Goal: Task Accomplishment & Management: Use online tool/utility

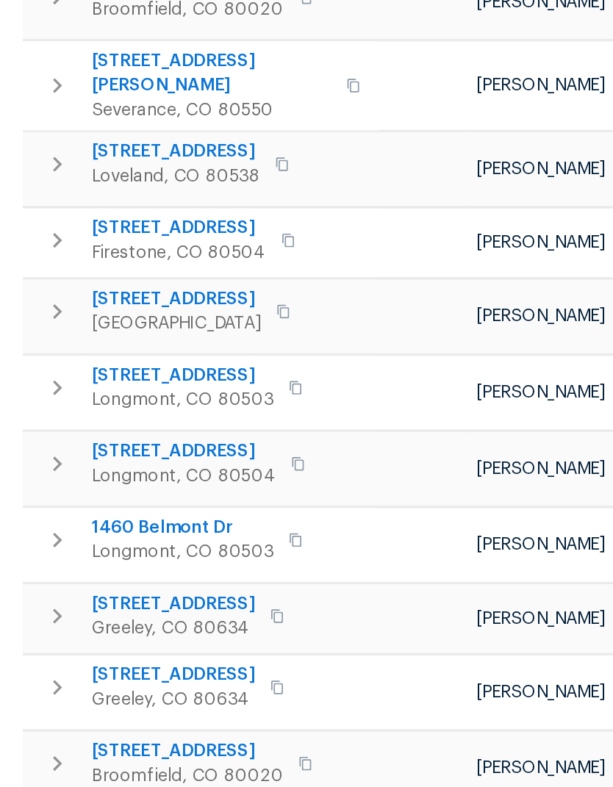
scroll to position [392, 0]
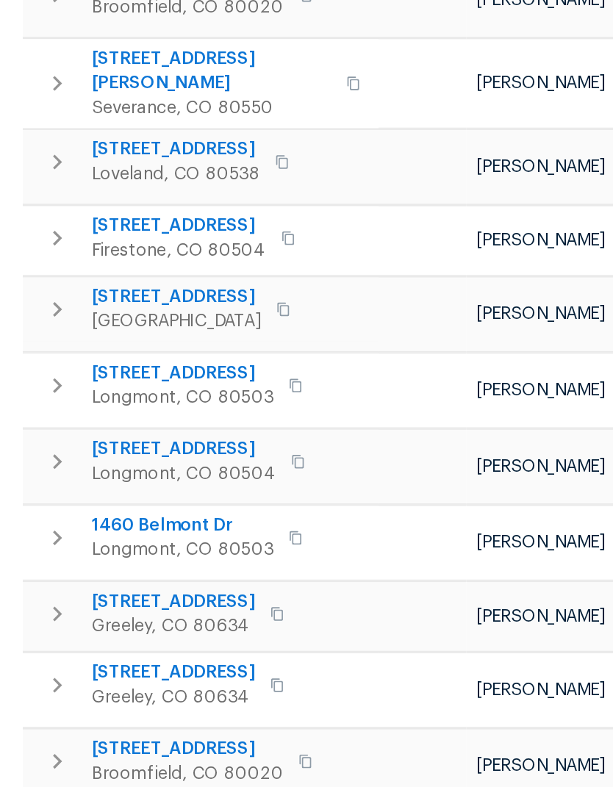
click at [71, 492] on span "[STREET_ADDRESS]" at bounding box center [120, 499] width 110 height 15
click at [76, 447] on span "[STREET_ADDRESS]" at bounding box center [119, 454] width 109 height 15
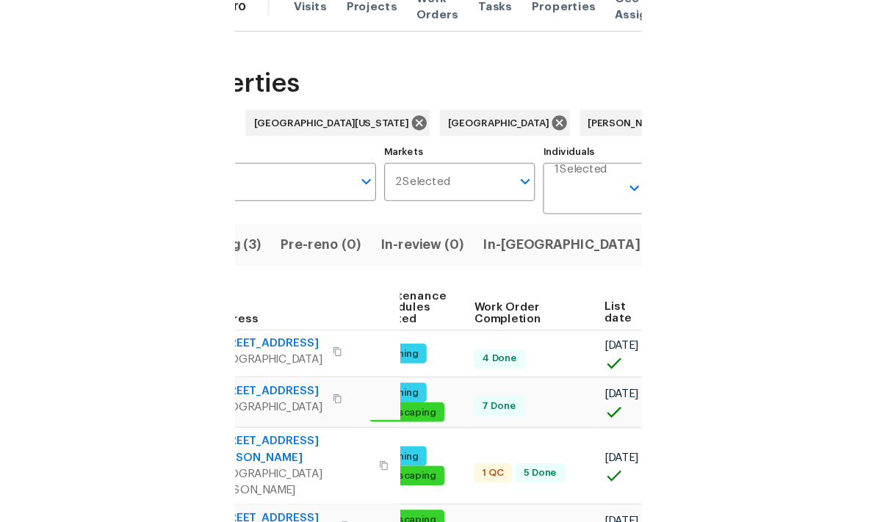
scroll to position [0, 0]
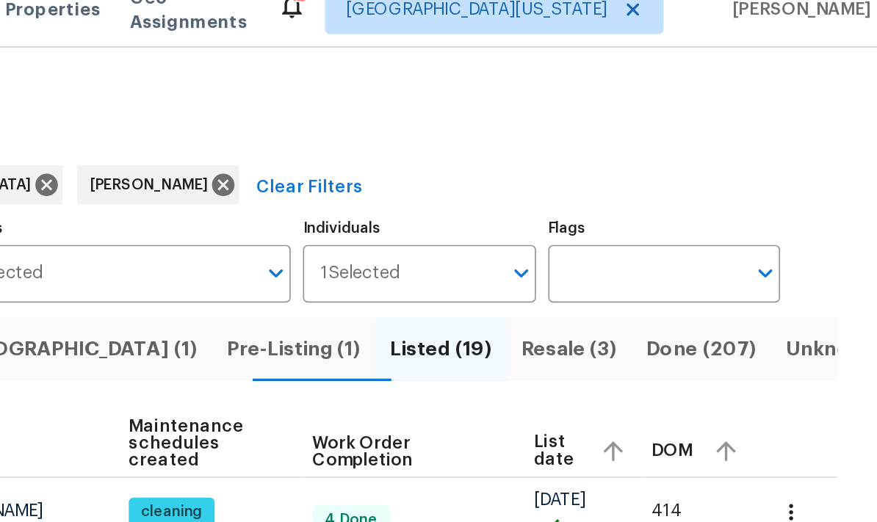
click at [612, 317] on icon "button" at bounding box center [825, 324] width 15 height 15
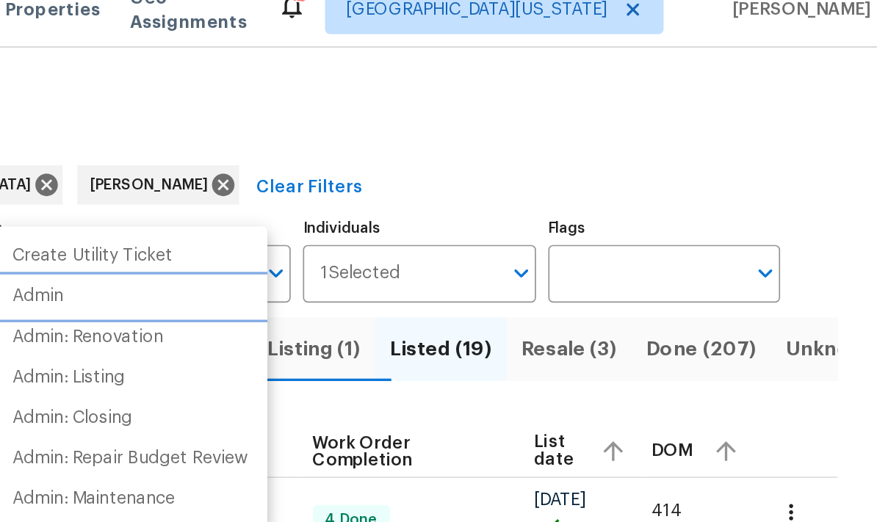
click at [347, 184] on li "Admin" at bounding box center [429, 196] width 165 height 24
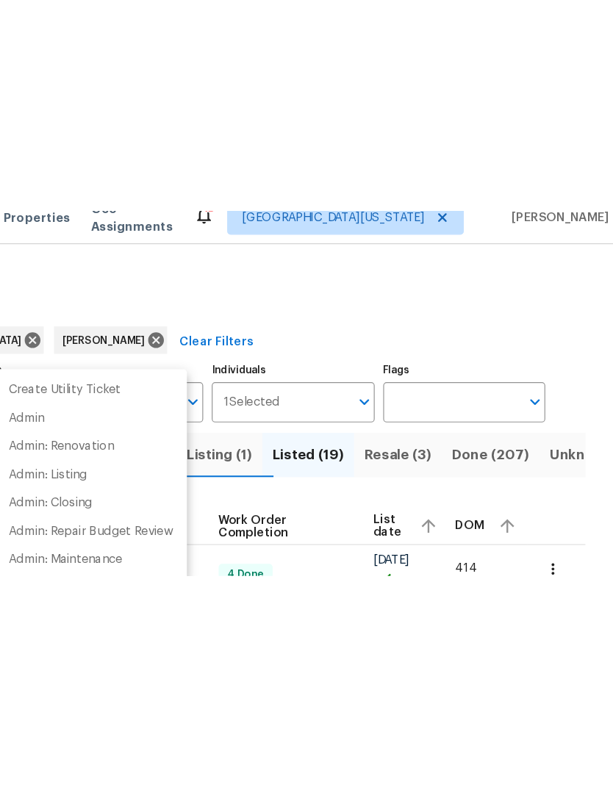
scroll to position [56, 106]
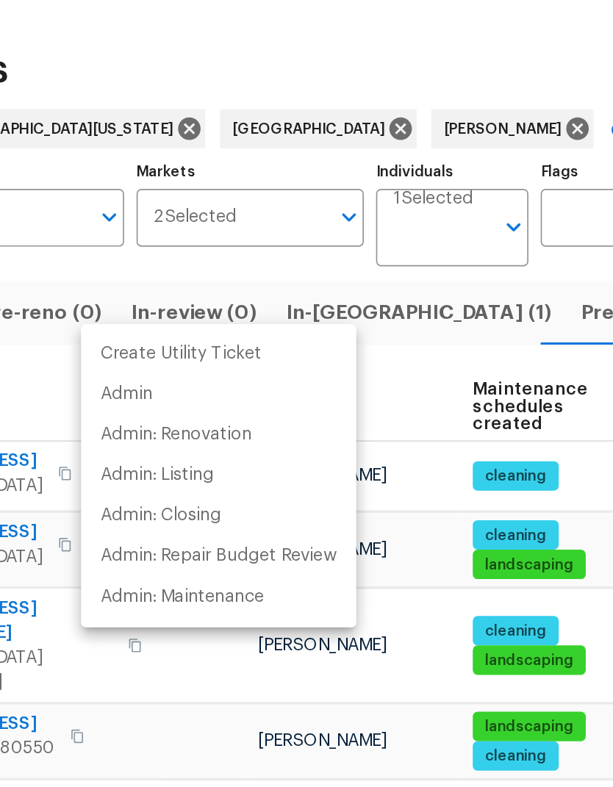
click at [333, 178] on div at bounding box center [306, 393] width 613 height 787
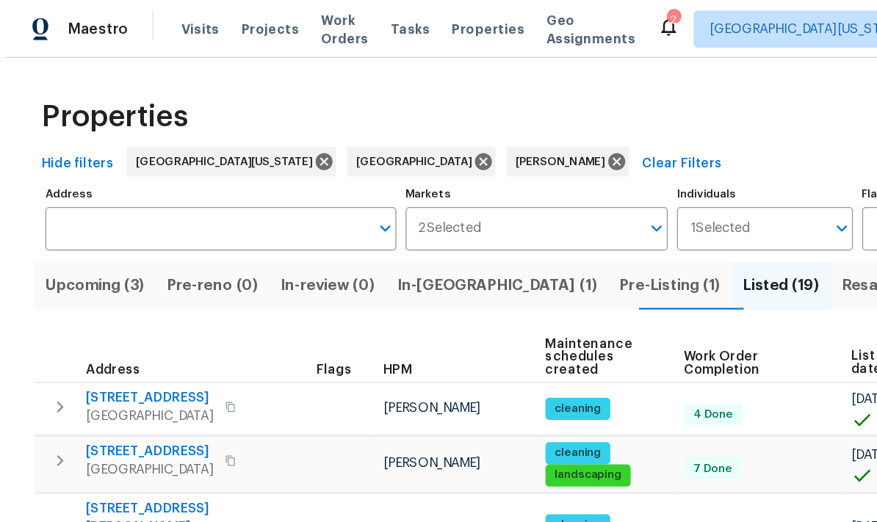
scroll to position [0, 0]
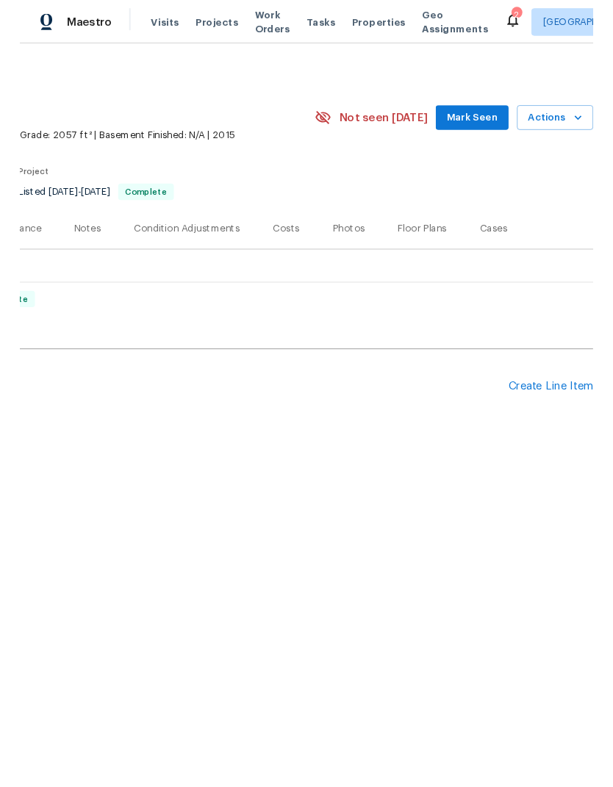
scroll to position [0, 217]
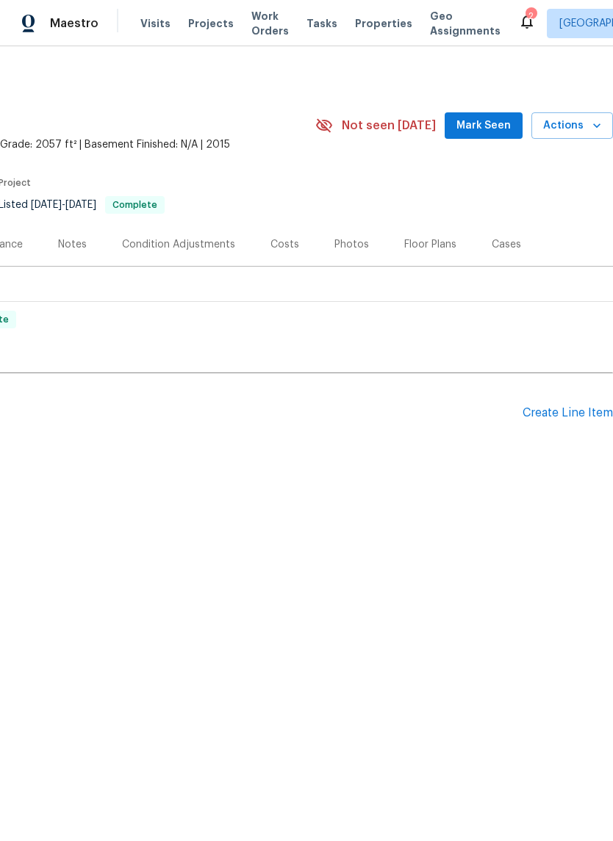
click at [579, 131] on span "Actions" at bounding box center [572, 126] width 58 height 18
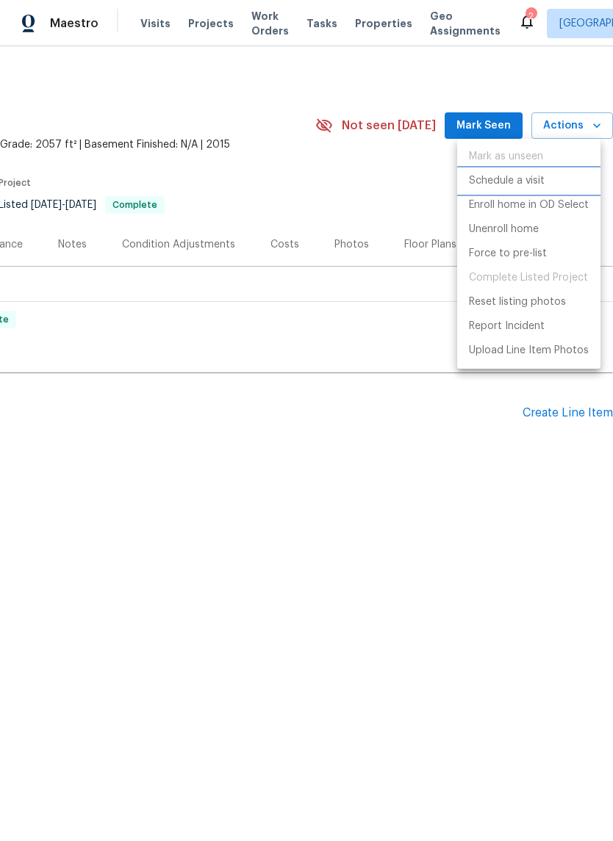
click at [569, 184] on li "Schedule a visit" at bounding box center [528, 181] width 143 height 24
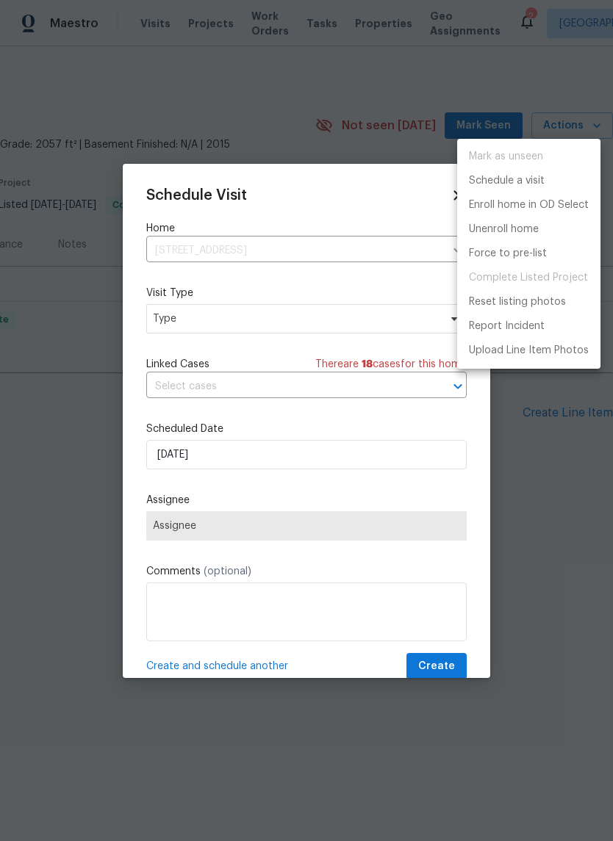
click at [161, 329] on div at bounding box center [306, 420] width 613 height 841
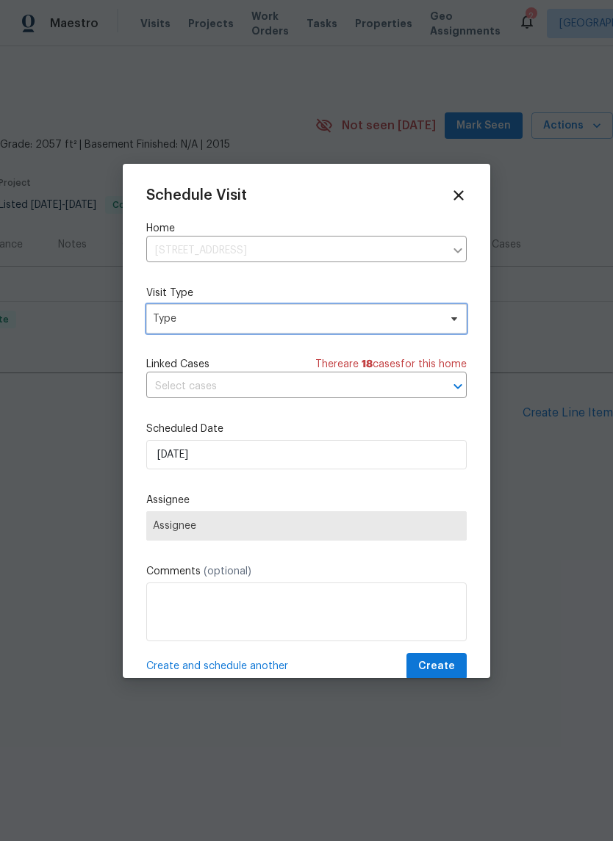
click at [162, 328] on span "Type" at bounding box center [306, 318] width 320 height 29
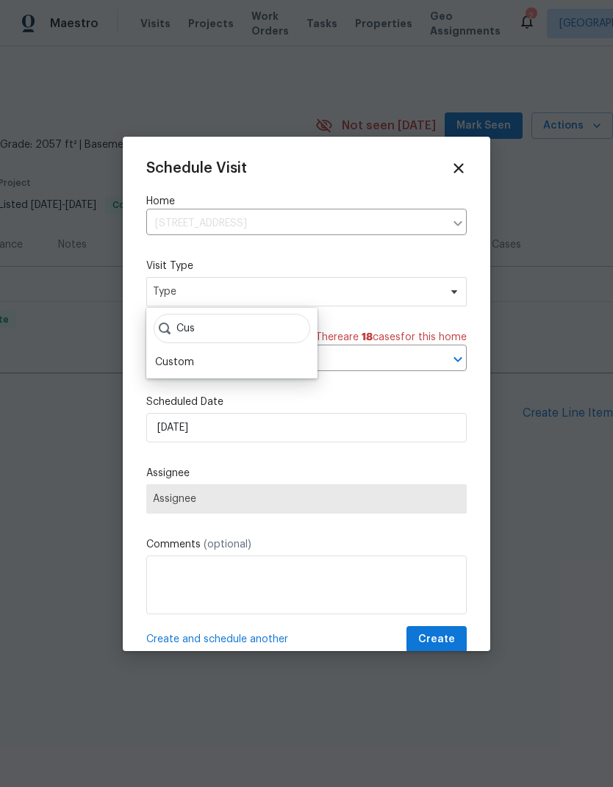
type input "Cus"
click at [158, 368] on div "Custom" at bounding box center [174, 362] width 39 height 15
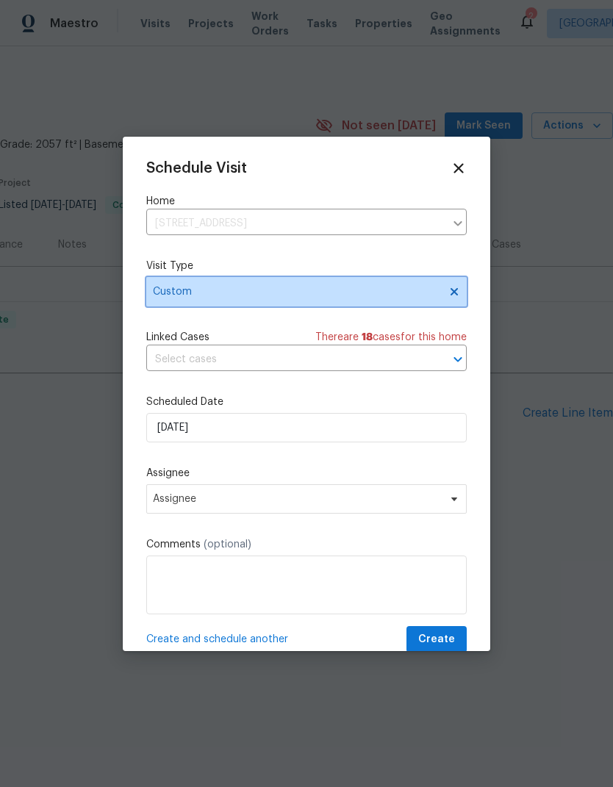
click at [167, 288] on span "Custom" at bounding box center [296, 291] width 286 height 15
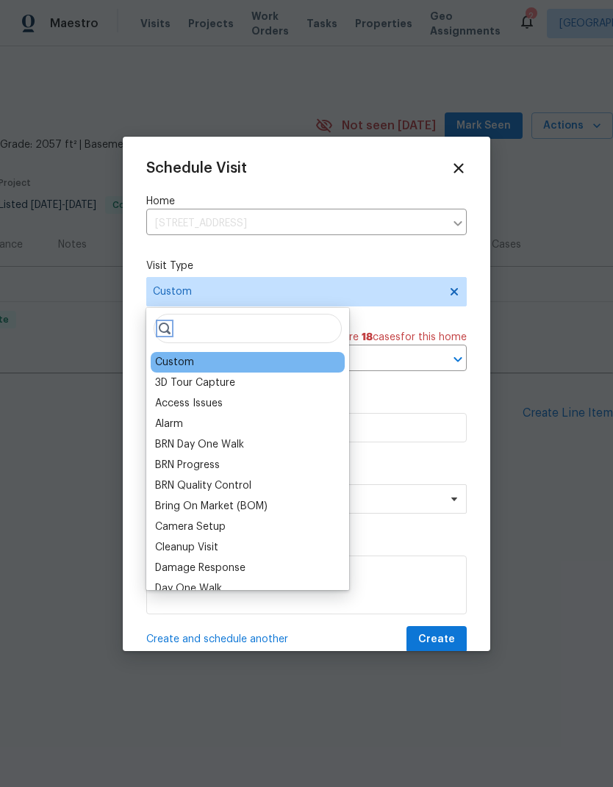
click at [170, 333] on icon at bounding box center [165, 328] width 12 height 12
click at [226, 332] on input "search" at bounding box center [248, 328] width 188 height 29
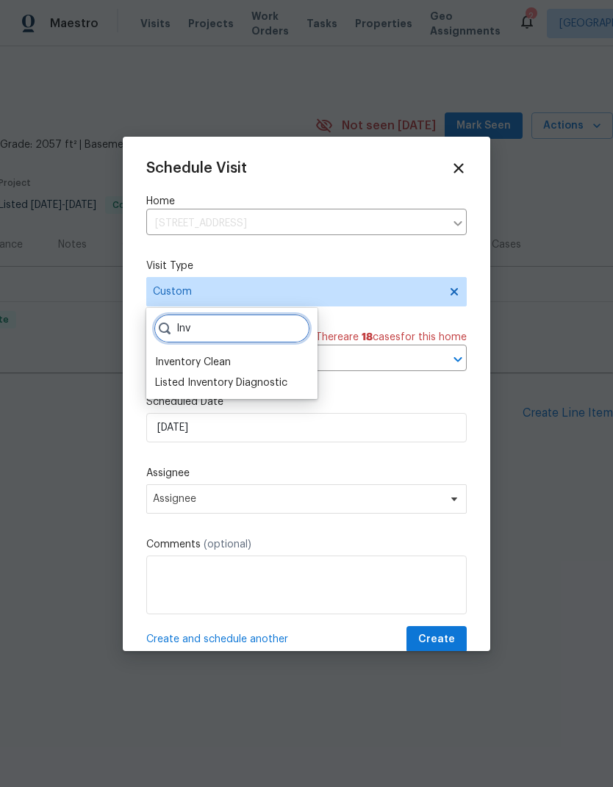
type input "Inv"
click at [192, 362] on div "Inventory Clean" at bounding box center [193, 362] width 76 height 15
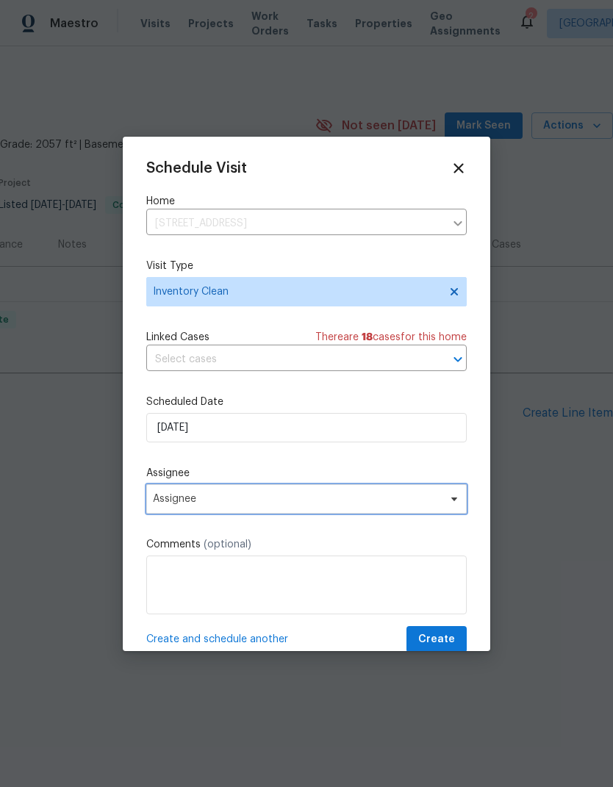
click at [436, 502] on span "Assignee" at bounding box center [297, 499] width 288 height 12
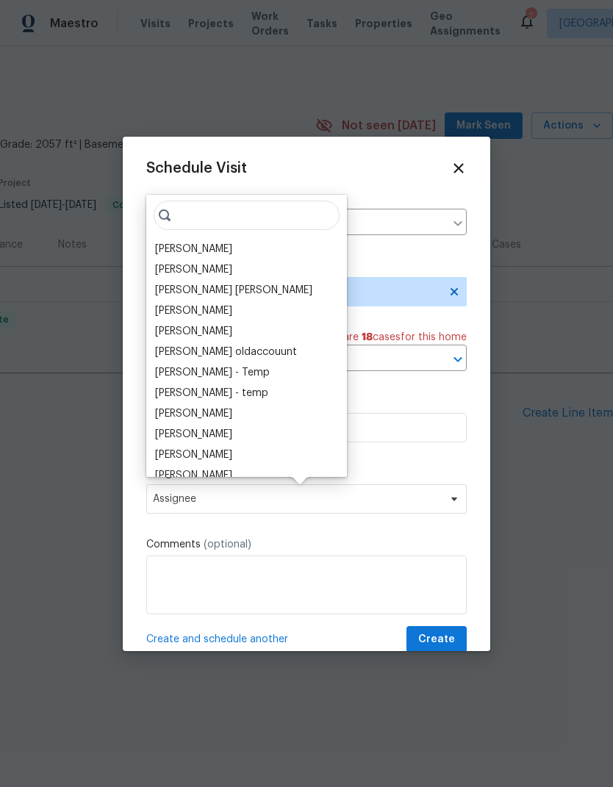
click at [159, 259] on div "[PERSON_NAME]" at bounding box center [247, 249] width 192 height 21
click at [160, 246] on div "[PERSON_NAME]" at bounding box center [193, 249] width 77 height 15
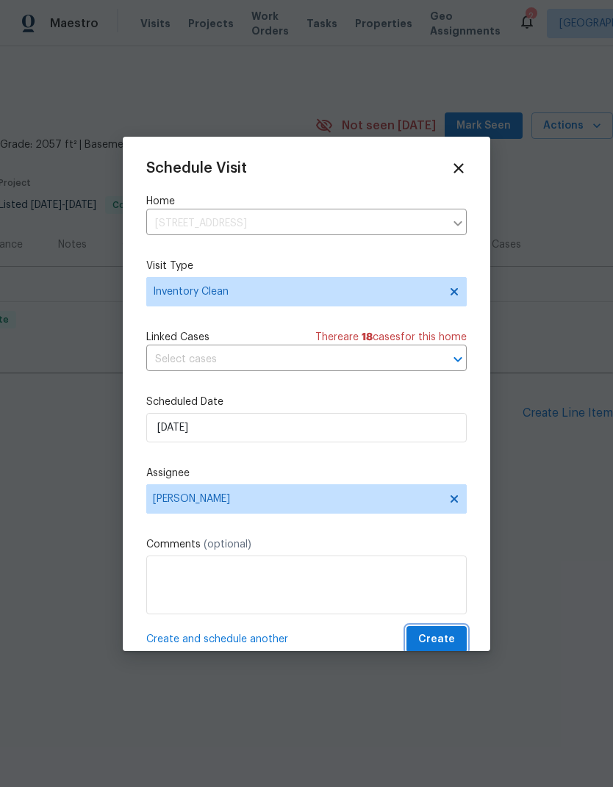
click at [441, 647] on span "Create" at bounding box center [436, 639] width 37 height 18
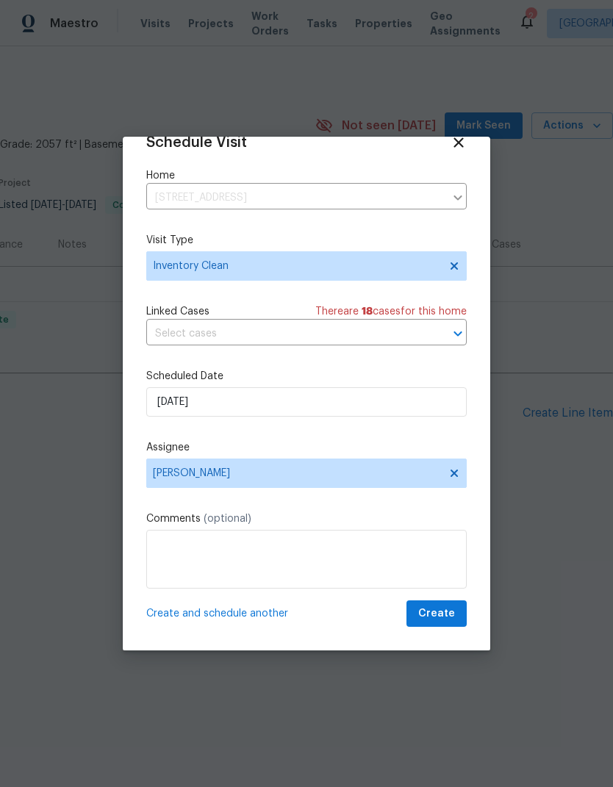
scroll to position [29, 0]
click at [444, 612] on span "Create" at bounding box center [436, 614] width 37 height 18
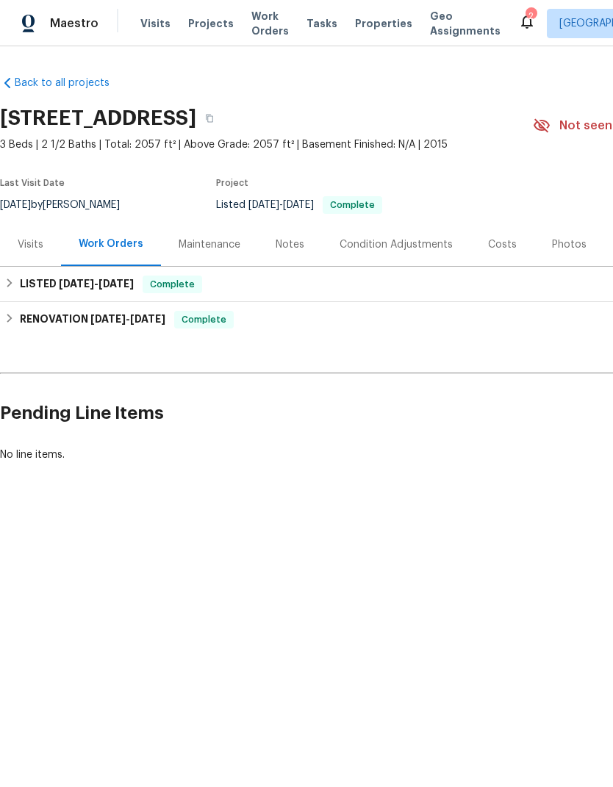
scroll to position [0, 0]
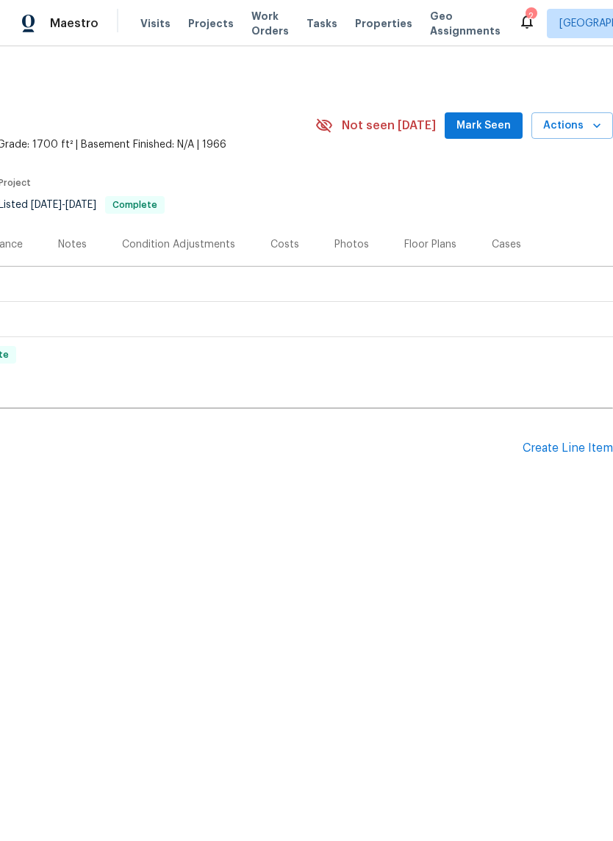
scroll to position [0, 217]
click at [584, 130] on span "Actions" at bounding box center [572, 126] width 58 height 18
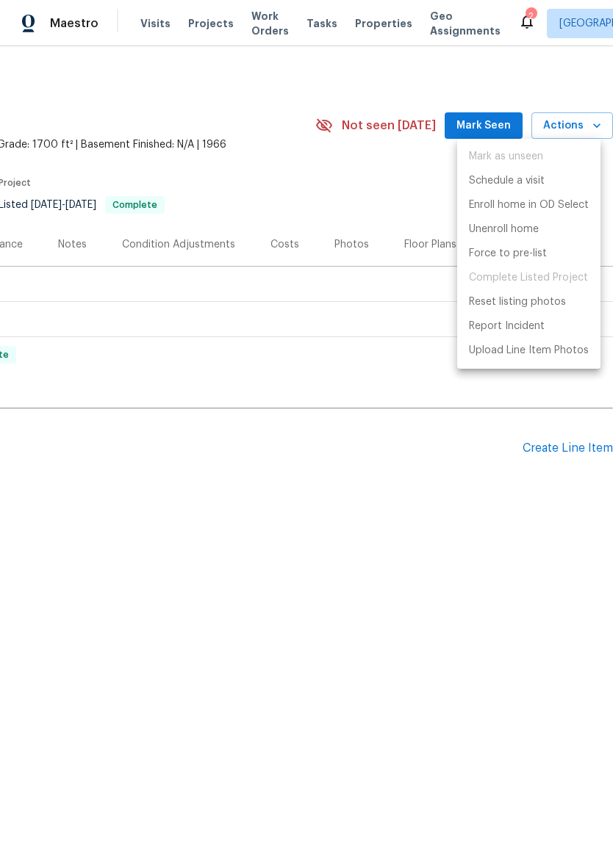
click at [405, 206] on div at bounding box center [306, 420] width 613 height 841
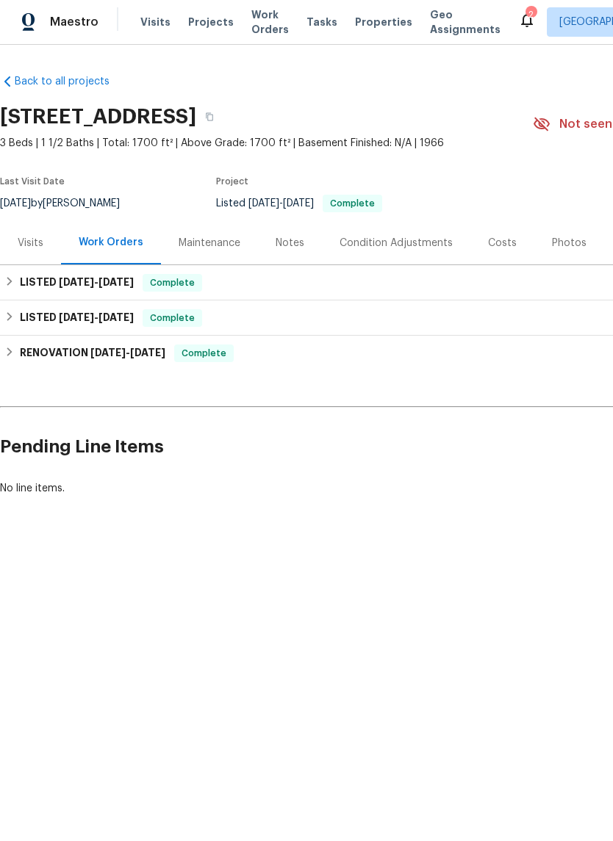
scroll to position [0, 0]
click at [30, 244] on div "Visits" at bounding box center [31, 244] width 26 height 15
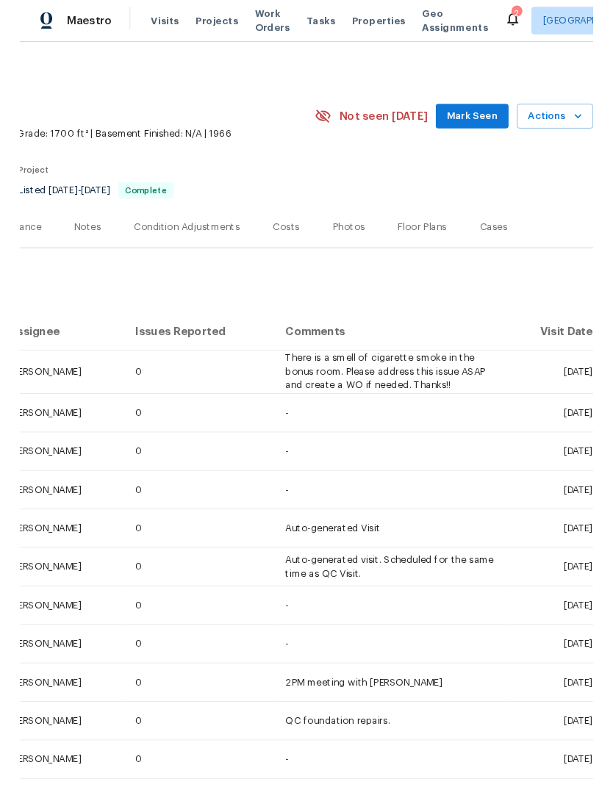
scroll to position [0, 217]
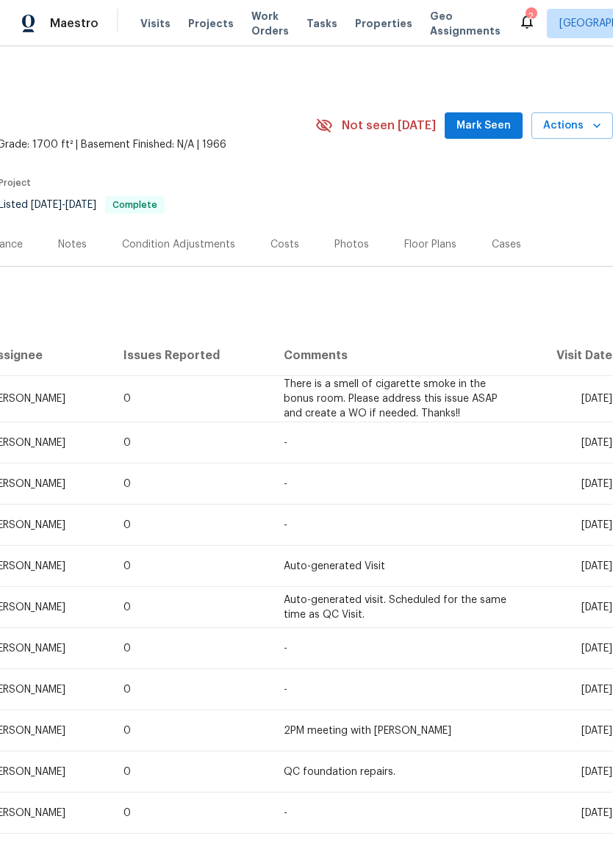
click at [586, 128] on span "Actions" at bounding box center [572, 126] width 58 height 18
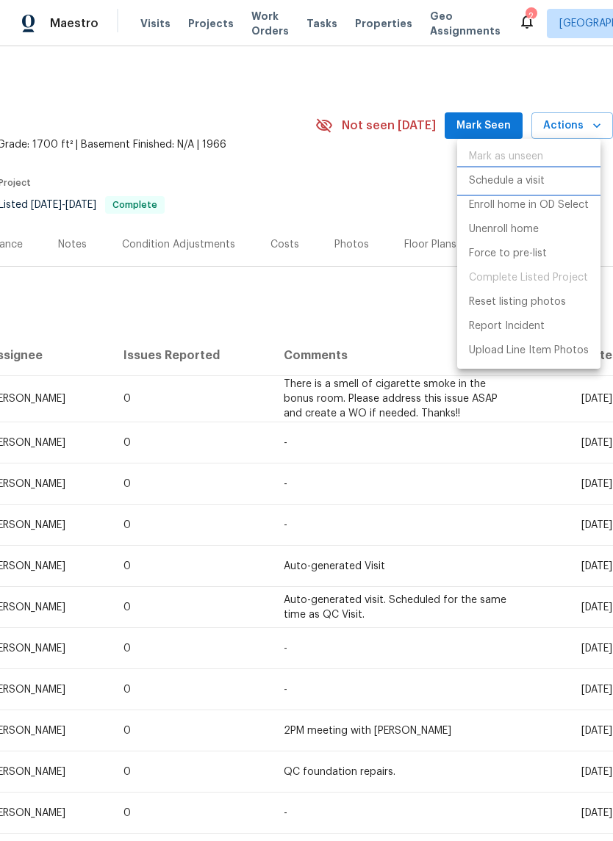
click at [565, 183] on li "Schedule a visit" at bounding box center [528, 181] width 143 height 24
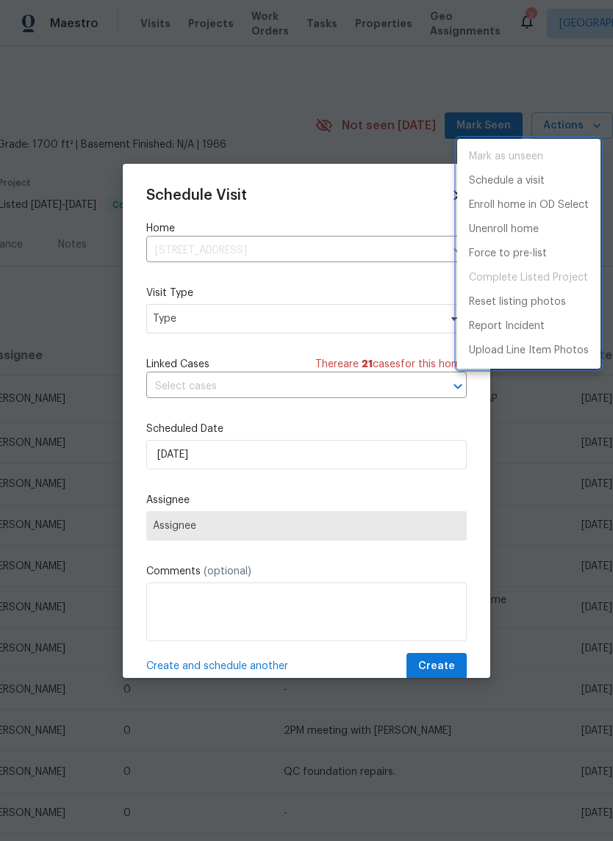
click at [170, 316] on div at bounding box center [306, 420] width 613 height 841
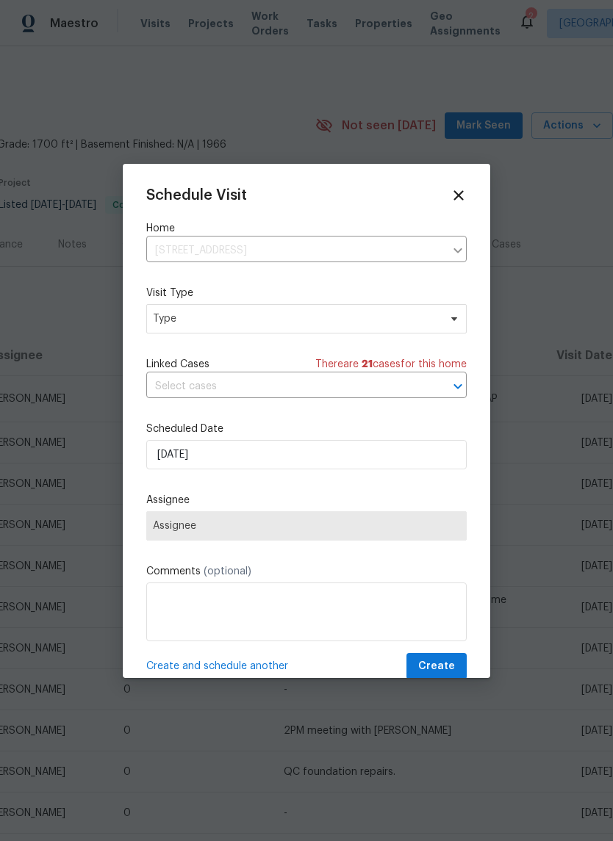
click at [170, 315] on div "Mark as unseen Schedule a visit Enroll home in OD Select Unenroll home Force to…" at bounding box center [306, 420] width 613 height 841
click at [184, 322] on span "Type" at bounding box center [296, 318] width 286 height 15
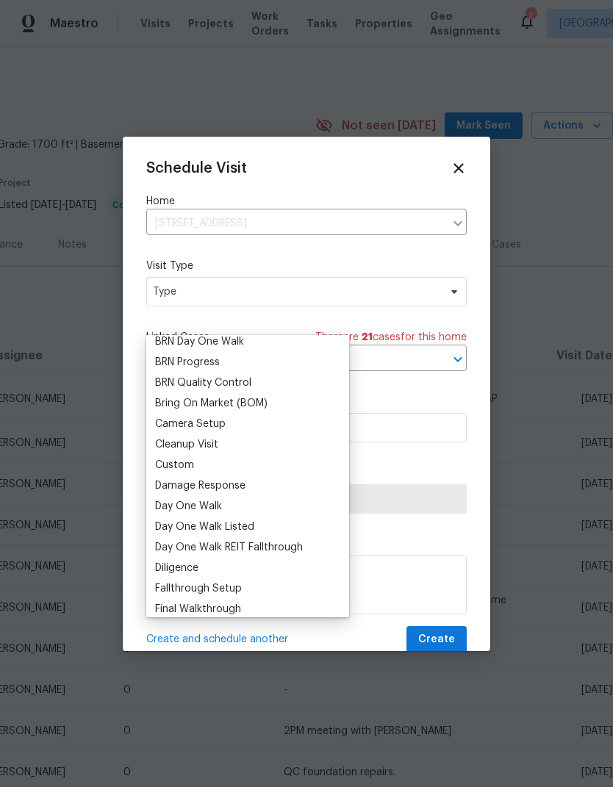
scroll to position [106, 0]
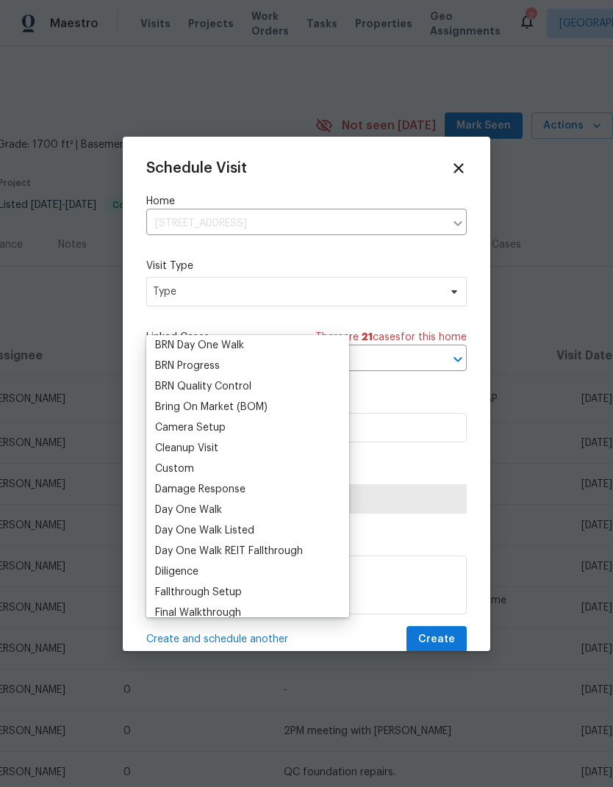
click at [173, 461] on div "Custom" at bounding box center [174, 468] width 39 height 15
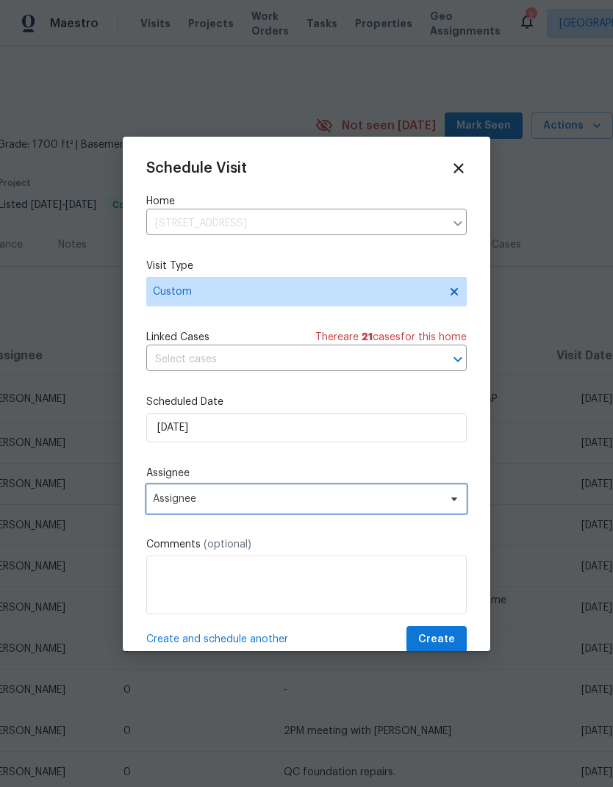
click at [166, 495] on span "Assignee" at bounding box center [306, 498] width 320 height 29
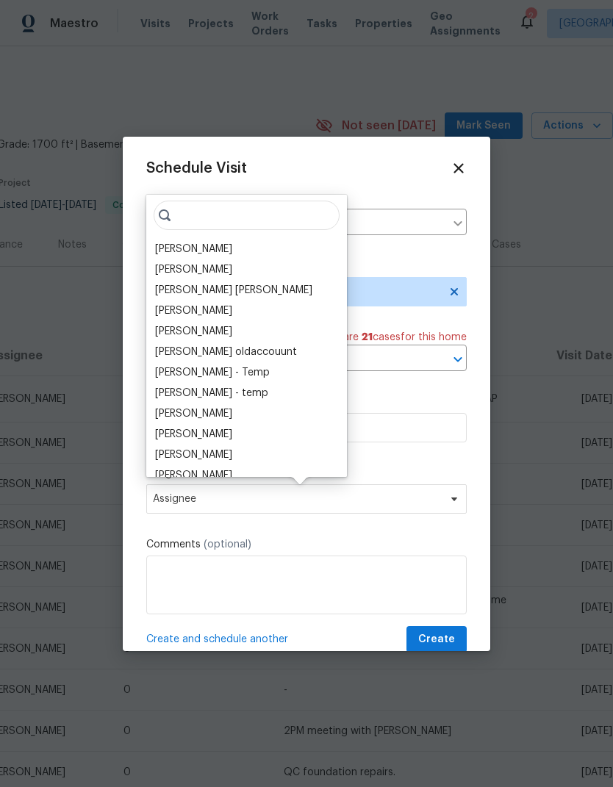
click at [166, 254] on div "[PERSON_NAME]" at bounding box center [193, 249] width 77 height 15
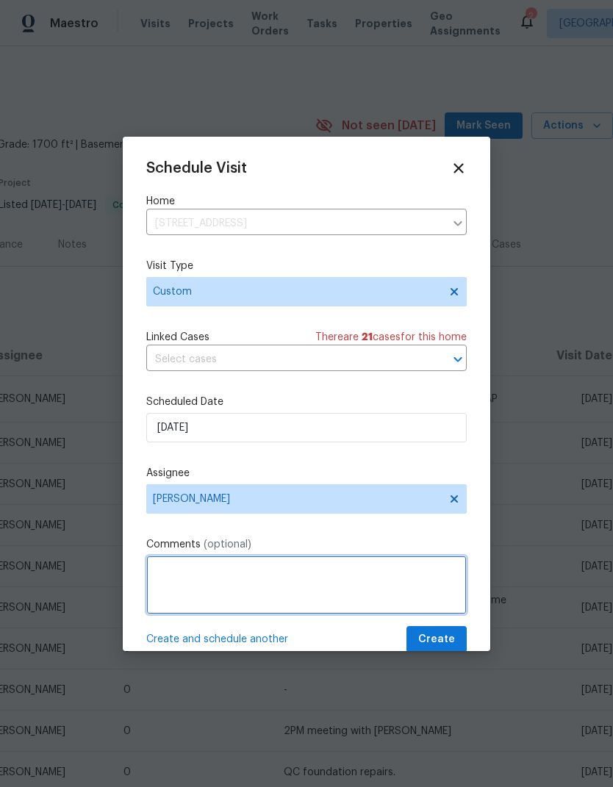
click at [165, 580] on textarea at bounding box center [306, 584] width 320 height 59
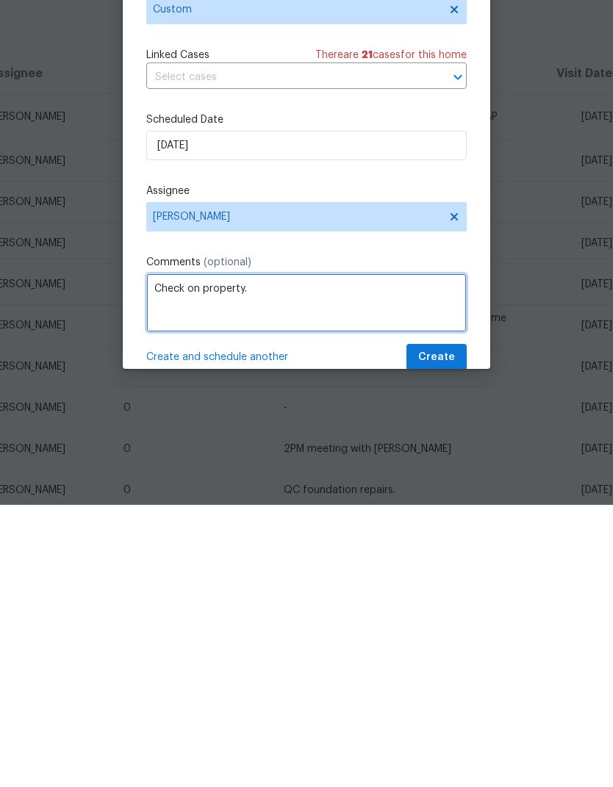
type textarea "Check on property."
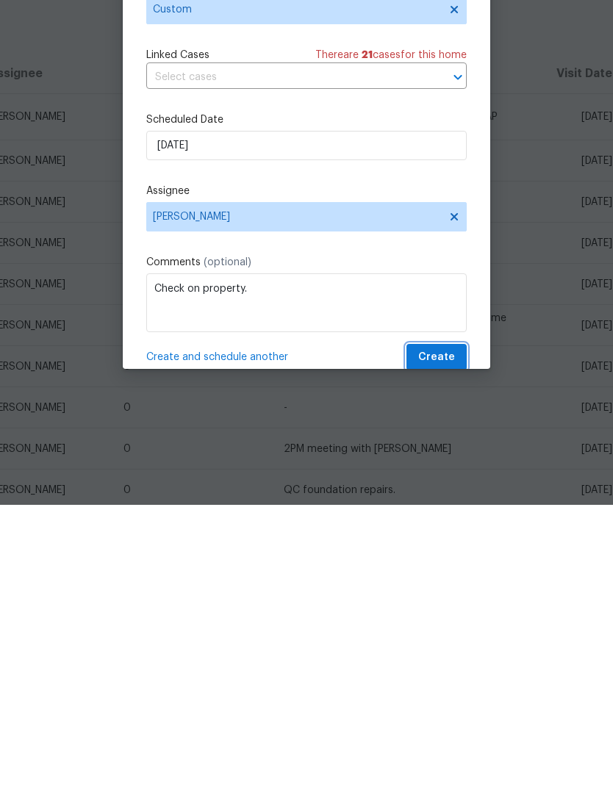
click at [452, 630] on span "Create" at bounding box center [436, 639] width 37 height 18
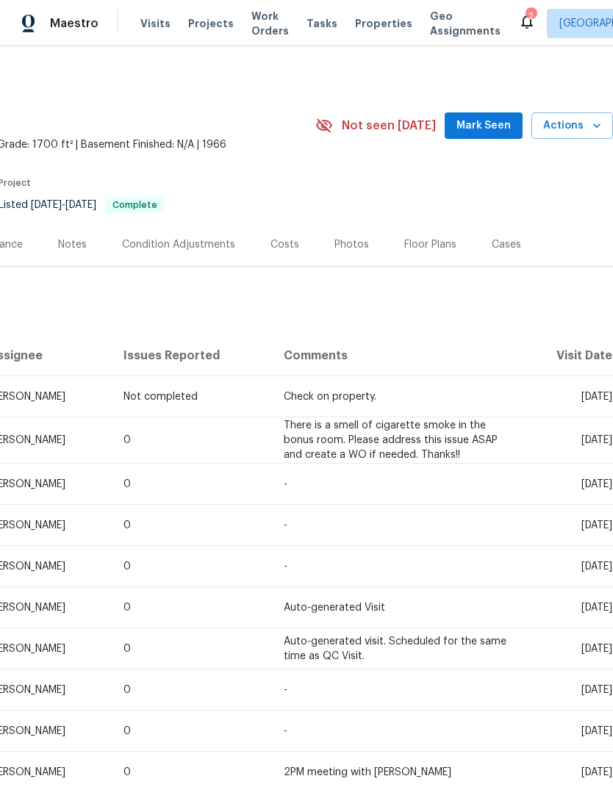
scroll to position [0, 217]
